Goal: Book appointment/travel/reservation

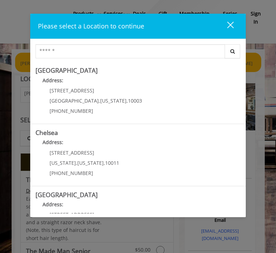
click at [230, 25] on div "close dialog" at bounding box center [230, 24] width 7 height 7
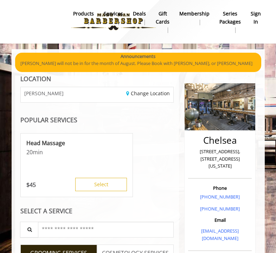
click at [257, 19] on b "sign in" at bounding box center [256, 18] width 10 height 16
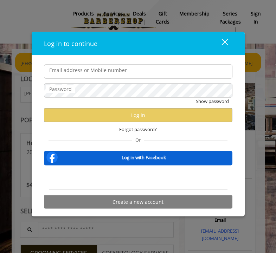
click at [58, 73] on input "Email address or Mobile number" at bounding box center [138, 71] width 188 height 14
click at [65, 89] on label "Password" at bounding box center [61, 89] width 30 height 8
click at [86, 71] on label "Email address or Mobile number" at bounding box center [88, 70] width 85 height 8
click at [86, 71] on input "Email address or Mobile number" at bounding box center [138, 71] width 188 height 14
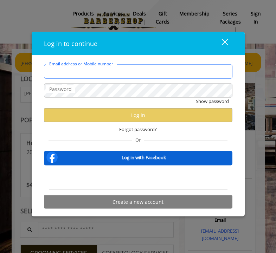
type input "*"
type input "**********"
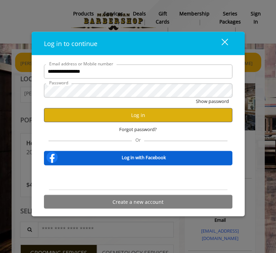
click at [121, 116] on button "Log in" at bounding box center [138, 115] width 188 height 14
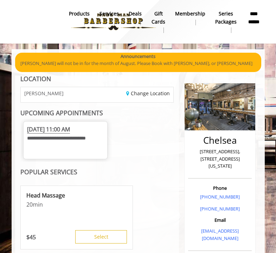
scroll to position [1, 0]
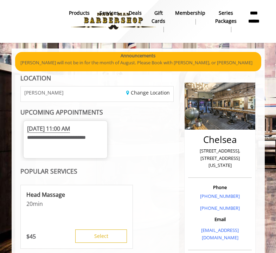
click at [58, 129] on span "[DATE] 11:00 AM" at bounding box center [48, 129] width 43 height 8
click at [43, 130] on span "[DATE] 11:00 AM" at bounding box center [48, 129] width 43 height 8
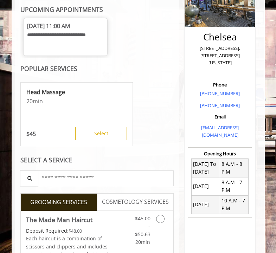
scroll to position [52, 0]
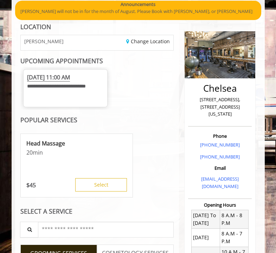
click at [69, 84] on span "**********" at bounding box center [56, 86] width 59 height 5
click at [69, 79] on span "[DATE] 11:00 AM" at bounding box center [48, 77] width 43 height 8
click at [69, 77] on span "[DATE] 11:00 AM" at bounding box center [48, 77] width 43 height 8
click at [147, 105] on div "**********" at bounding box center [97, 88] width 154 height 43
click at [70, 79] on span "[DATE] 11:00 AM" at bounding box center [48, 77] width 43 height 8
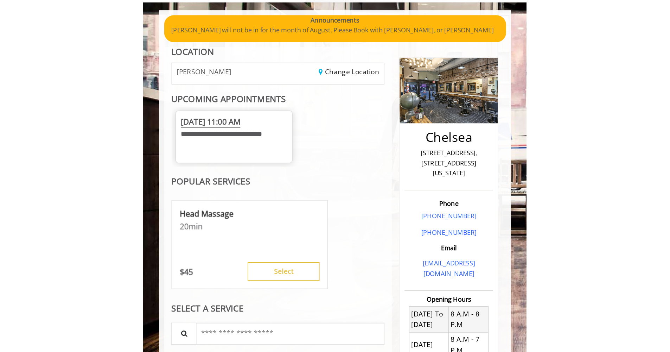
scroll to position [2, 0]
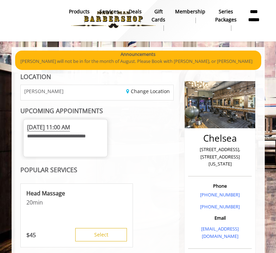
click at [55, 127] on span "[DATE] 11:00 AM" at bounding box center [48, 127] width 43 height 8
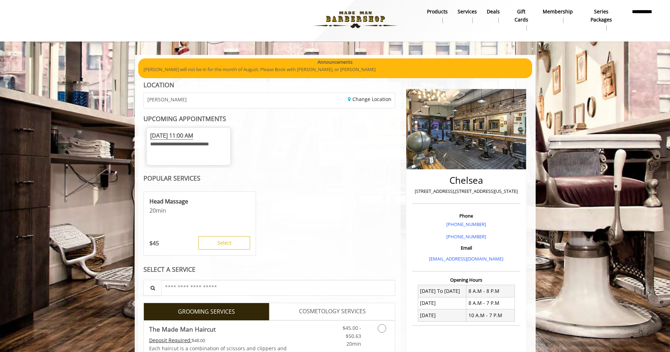
click at [193, 136] on span "[DATE] 11:00 AM" at bounding box center [171, 135] width 43 height 8
click at [281, 144] on div "**********" at bounding box center [269, 146] width 252 height 43
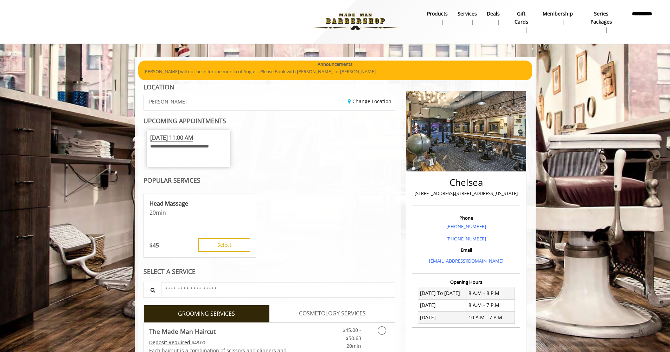
scroll to position [0, 0]
click at [193, 138] on span "[DATE] 11:00 AM" at bounding box center [171, 138] width 43 height 8
click at [206, 73] on p "[PERSON_NAME] will not be in for the month of August. Please Book with [PERSON_…" at bounding box center [334, 71] width 383 height 7
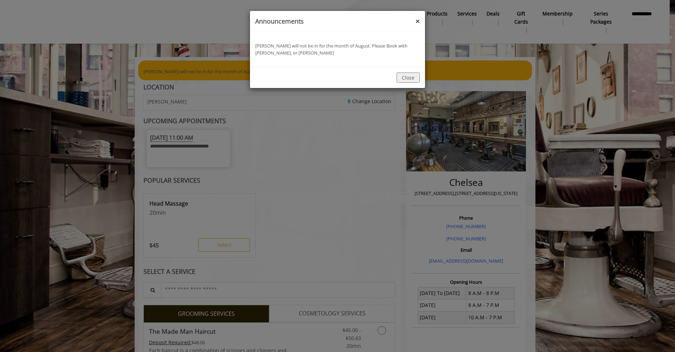
click at [281, 22] on button "×" at bounding box center [417, 21] width 4 height 7
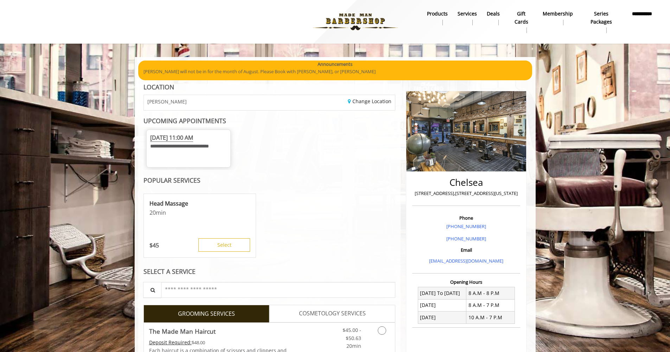
click at [281, 19] on img at bounding box center [355, 21] width 97 height 39
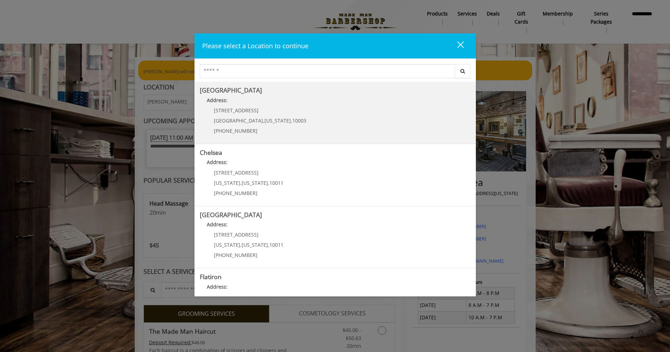
click at [225, 116] on div "60 E 8th St Manhattan , New York , 10003 (212) 598-1840" at bounding box center [255, 123] width 110 height 31
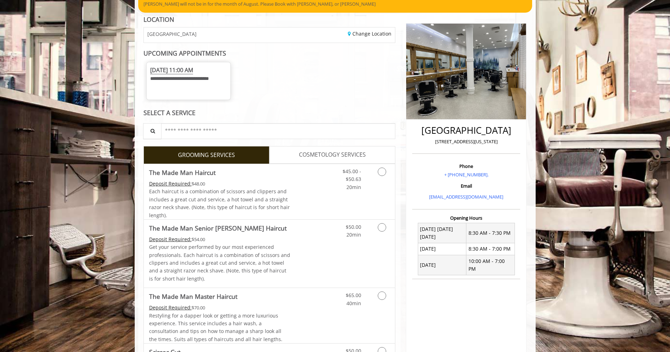
scroll to position [67, 0]
click at [170, 71] on span "[DATE] 11:00 AM" at bounding box center [171, 70] width 43 height 8
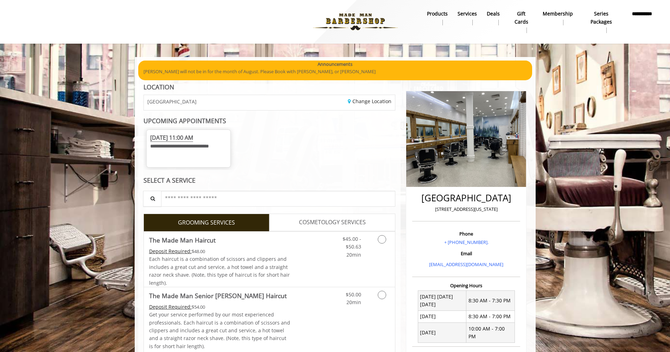
scroll to position [0, 0]
click at [181, 140] on span "[DATE] 11:00 AM" at bounding box center [171, 138] width 43 height 8
click at [374, 103] on link "Change Location" at bounding box center [370, 101] width 44 height 7
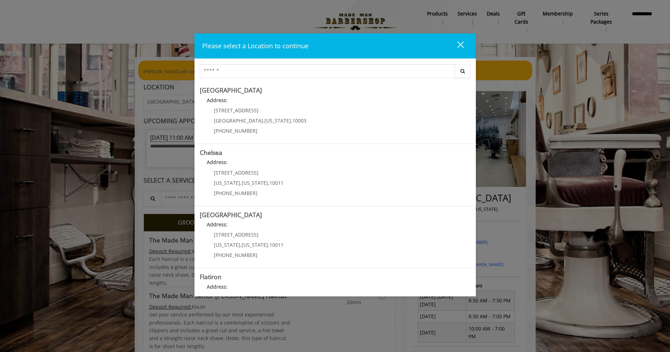
click at [175, 109] on div "Please select a Location to continue close Search [GEOGRAPHIC_DATA] Address: [S…" at bounding box center [335, 176] width 670 height 352
click at [457, 40] on button "close" at bounding box center [456, 46] width 24 height 14
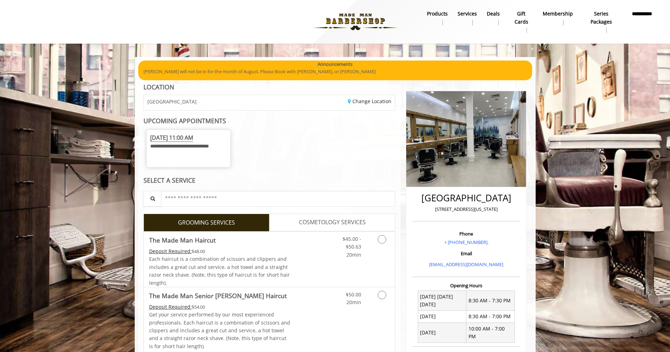
click at [193, 139] on span "[DATE] 11:00 AM" at bounding box center [171, 138] width 43 height 8
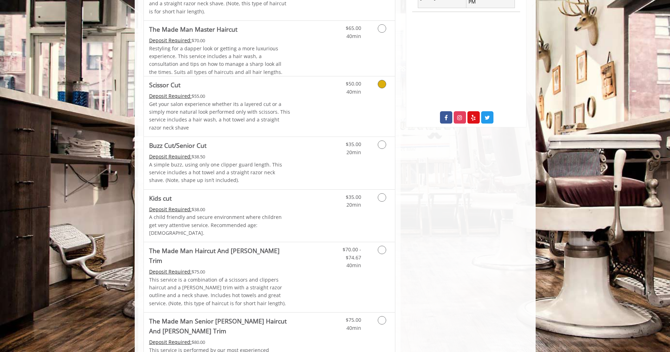
scroll to position [335, 0]
